Goal: Task Accomplishment & Management: Manage account settings

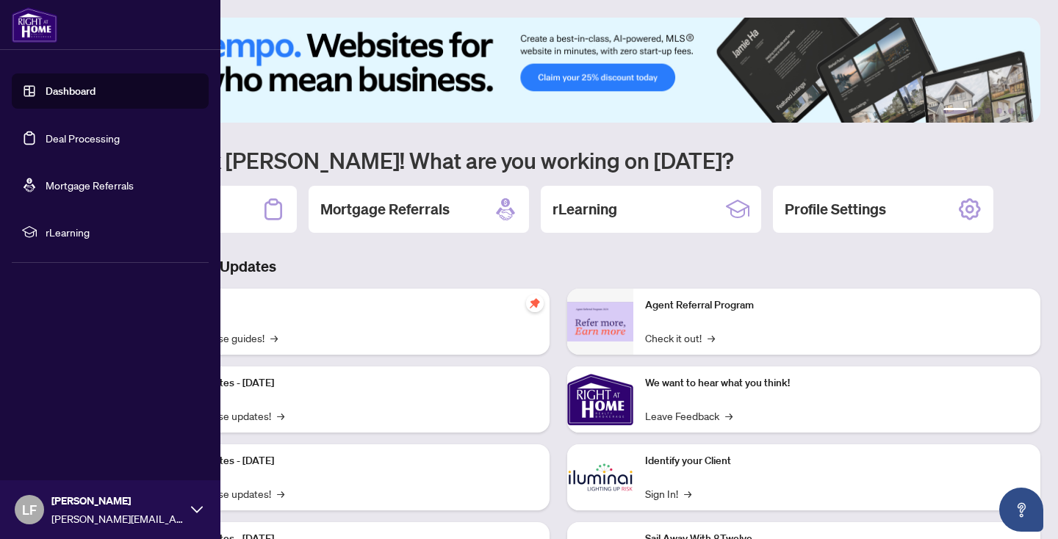
click at [115, 137] on link "Deal Processing" at bounding box center [83, 138] width 74 height 13
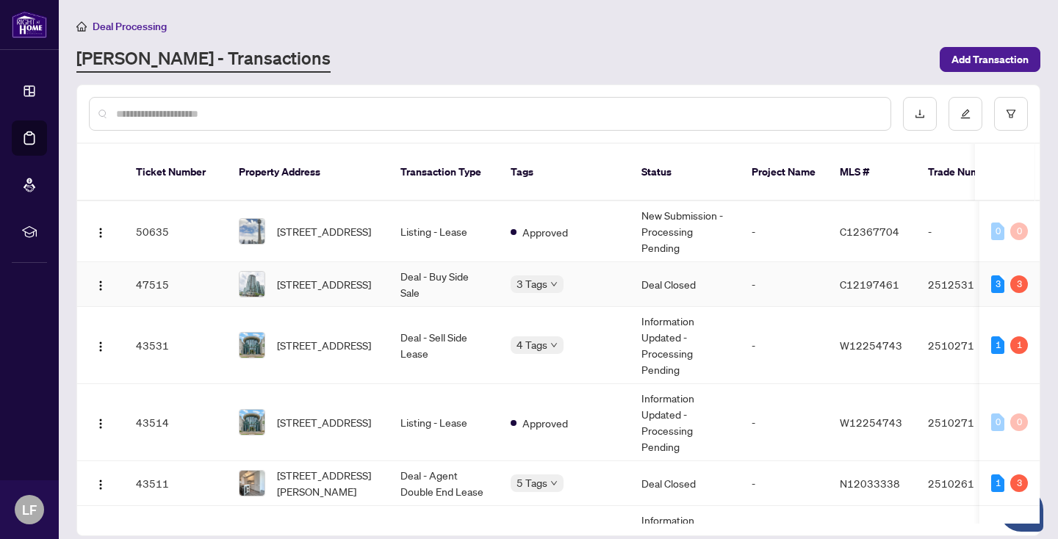
click at [450, 262] on td "Deal - Buy Side Sale" at bounding box center [444, 284] width 110 height 45
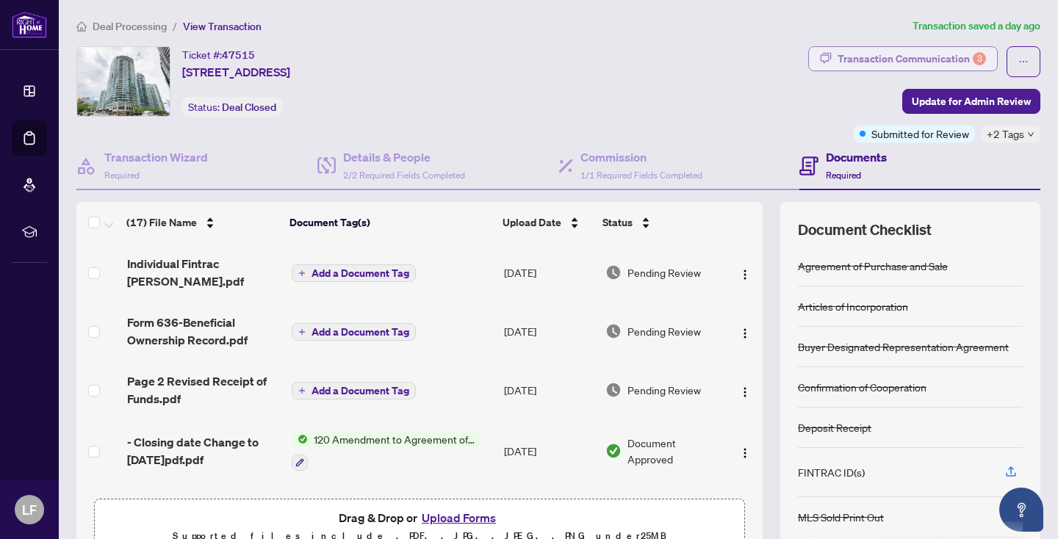
click at [919, 54] on div "Transaction Communication 3" at bounding box center [912, 59] width 148 height 24
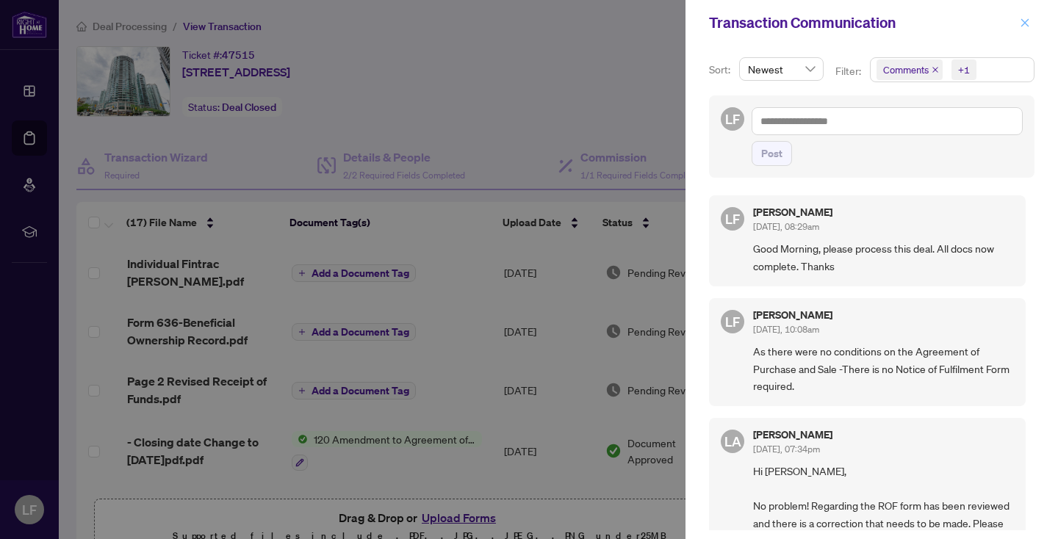
click at [1023, 19] on icon "close" at bounding box center [1025, 23] width 10 height 10
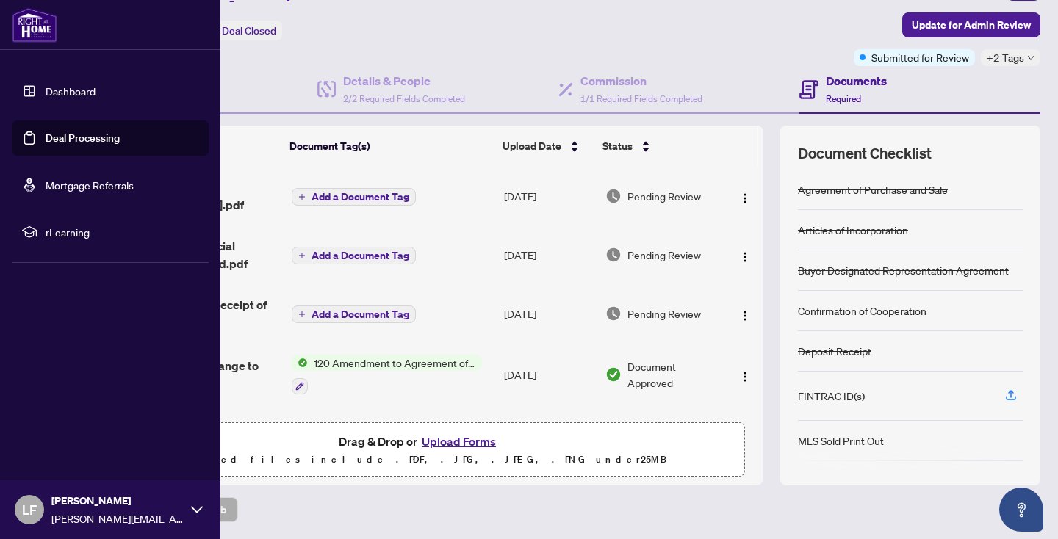
click at [82, 135] on link "Deal Processing" at bounding box center [83, 138] width 74 height 13
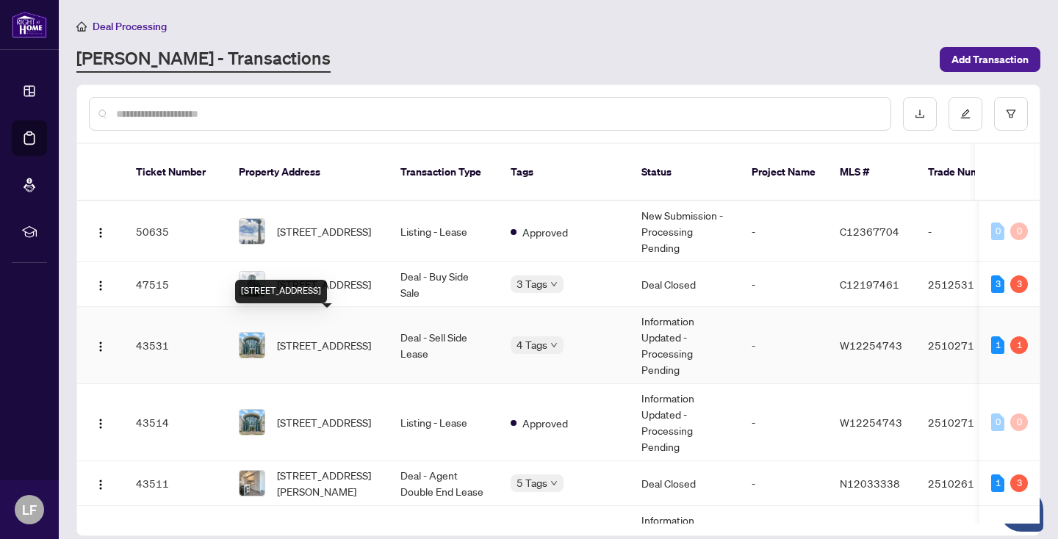
click at [339, 337] on span "[STREET_ADDRESS]" at bounding box center [324, 345] width 94 height 16
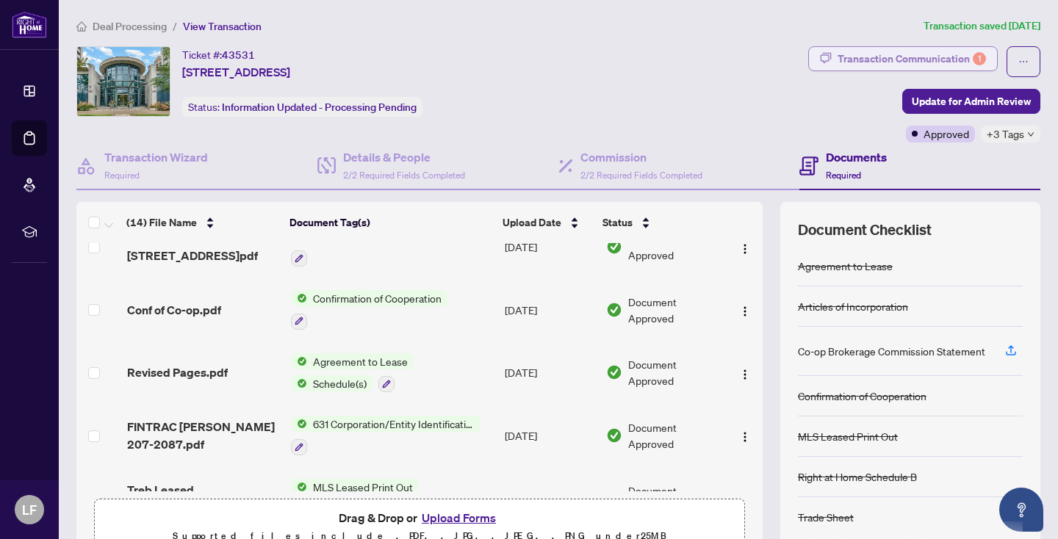
click at [954, 51] on div "Transaction Communication 1" at bounding box center [912, 59] width 148 height 24
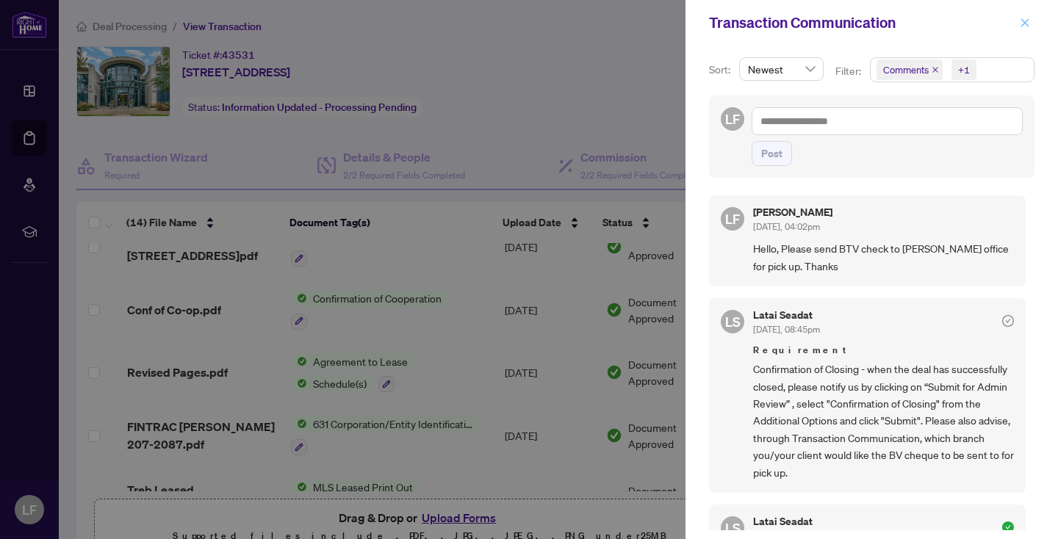
click at [1026, 22] on icon "close" at bounding box center [1025, 22] width 8 height 8
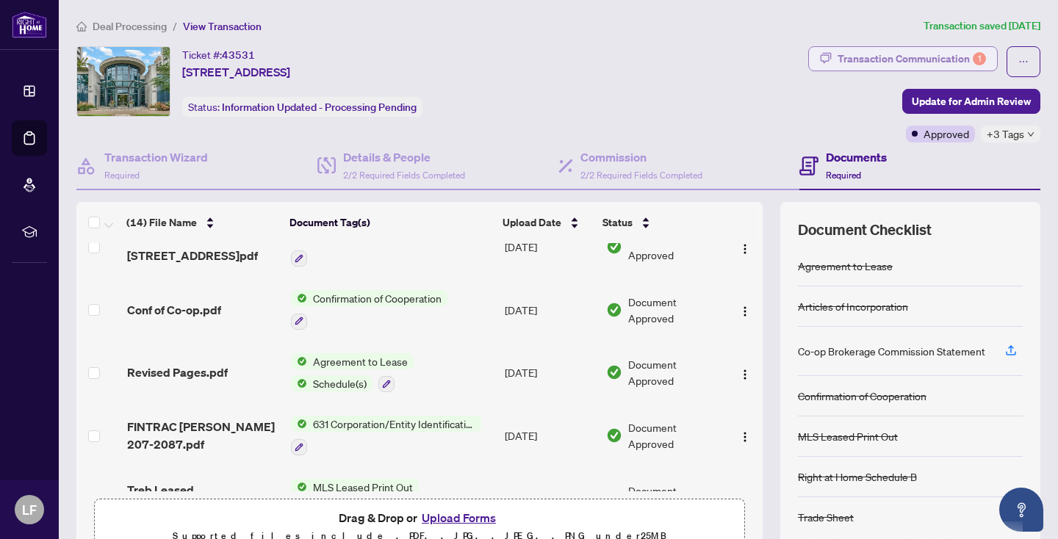
click at [912, 55] on div "Transaction Communication 1" at bounding box center [912, 59] width 148 height 24
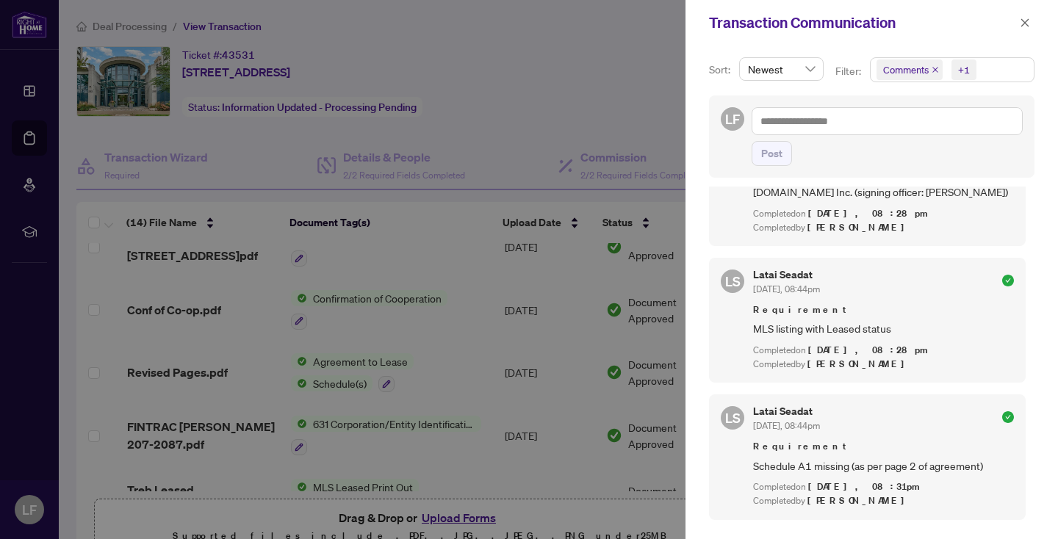
scroll to position [254, 0]
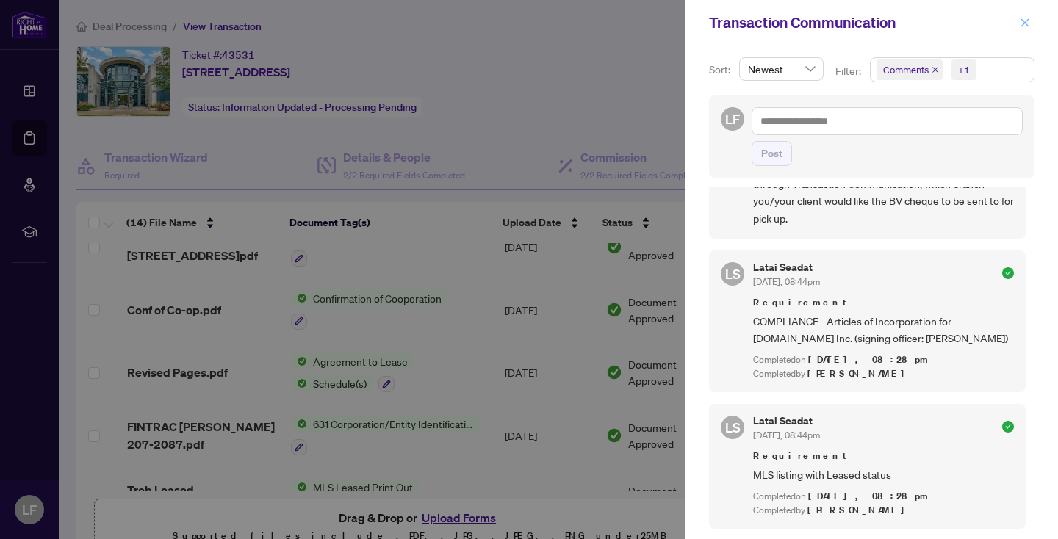
click at [1024, 18] on icon "close" at bounding box center [1025, 23] width 10 height 10
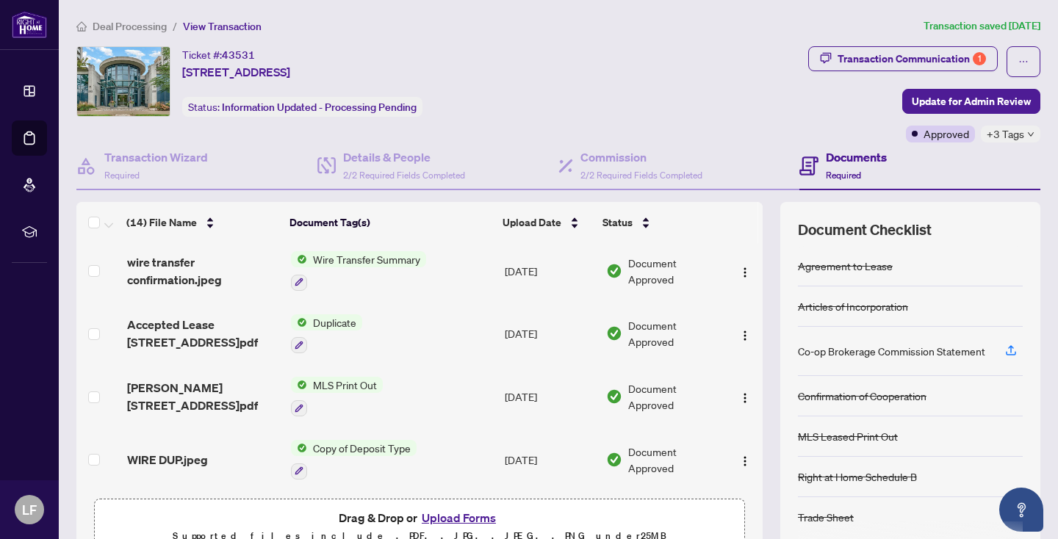
scroll to position [0, 0]
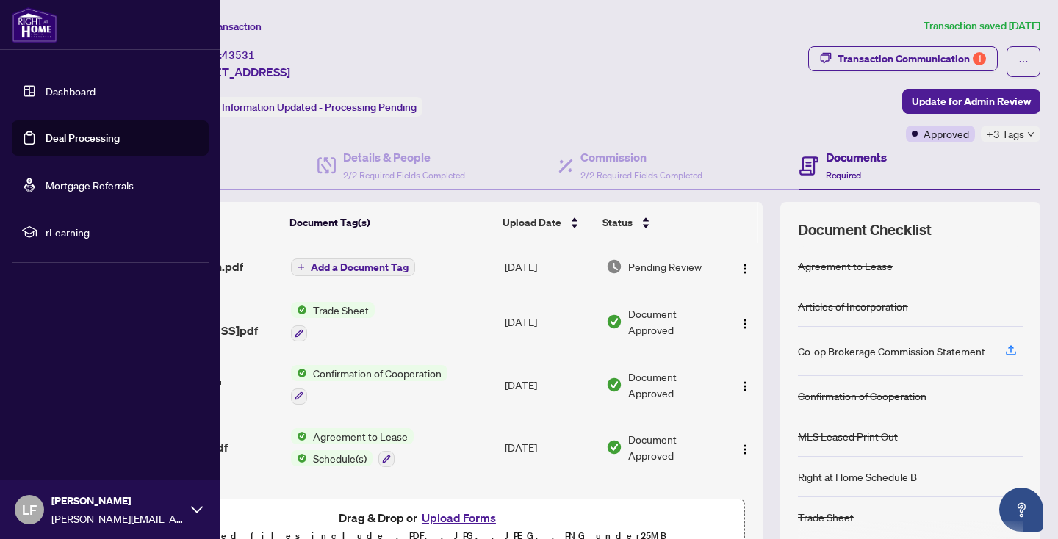
click at [56, 134] on link "Deal Processing" at bounding box center [83, 138] width 74 height 13
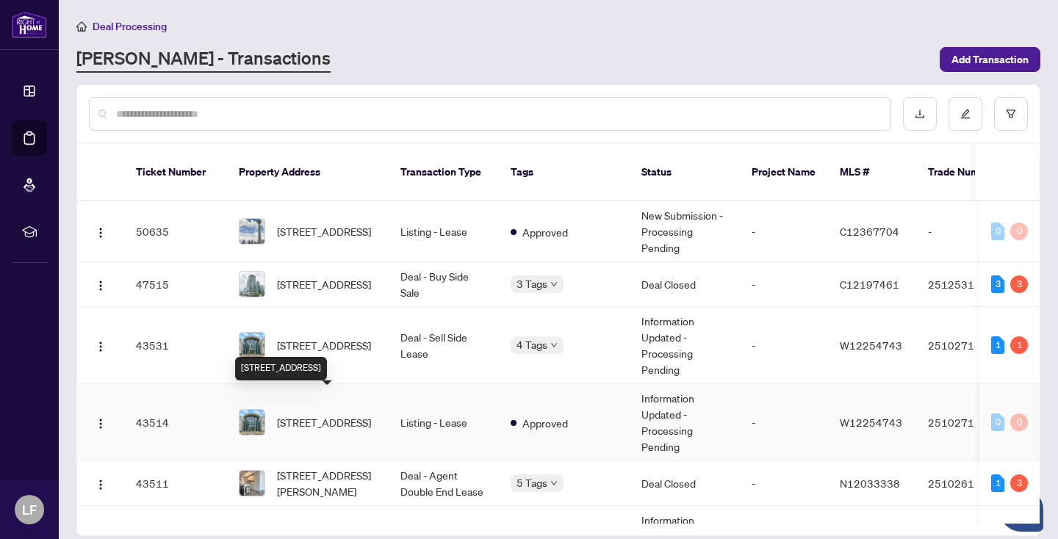
click at [339, 414] on span "[STREET_ADDRESS]" at bounding box center [324, 422] width 94 height 16
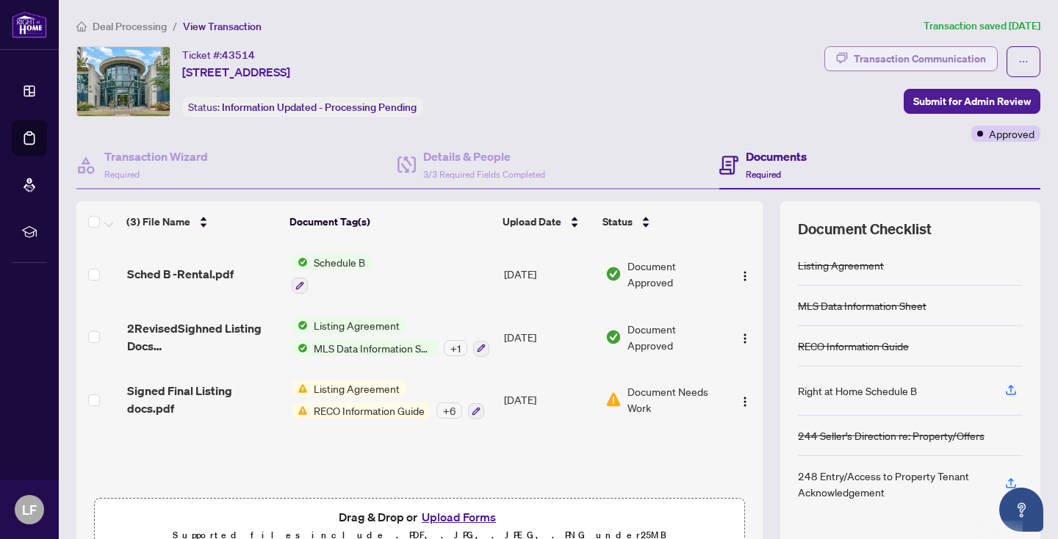
click at [915, 54] on div "Transaction Communication" at bounding box center [920, 59] width 132 height 24
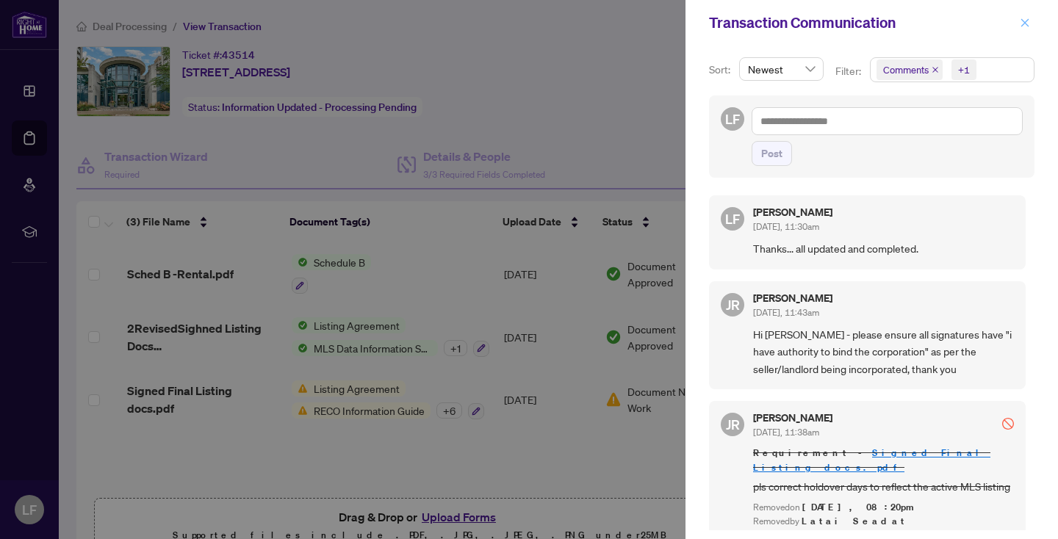
click at [1024, 21] on icon "close" at bounding box center [1025, 23] width 10 height 10
